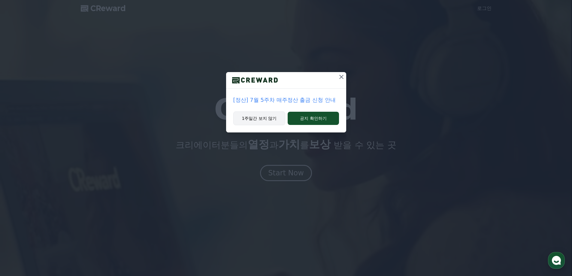
click at [278, 118] on button "1주일간 보지 않기" at bounding box center [259, 118] width 52 height 14
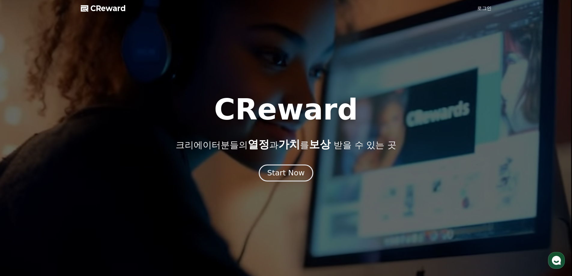
click at [284, 169] on div "Start Now" at bounding box center [285, 173] width 37 height 10
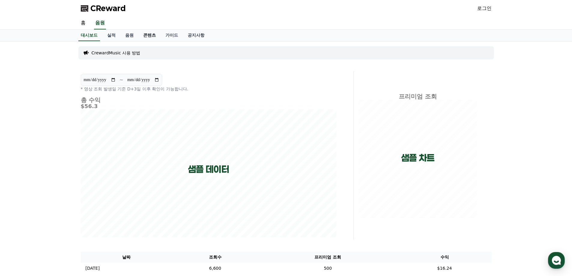
click at [151, 36] on link "콘텐츠" at bounding box center [149, 35] width 22 height 11
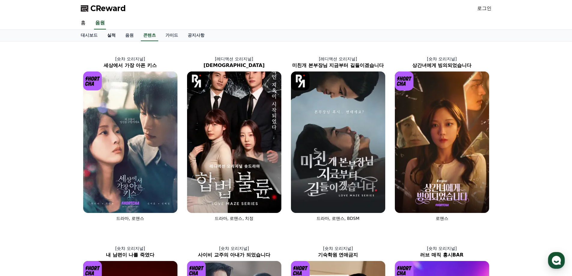
click at [112, 33] on link "실적" at bounding box center [111, 35] width 18 height 11
